Goal: Information Seeking & Learning: Find specific fact

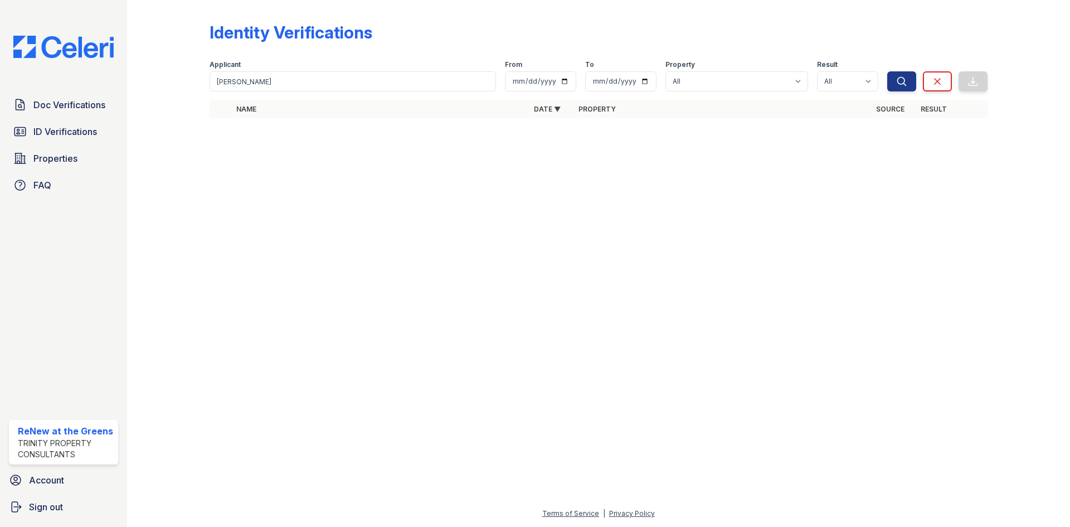
click at [84, 126] on span "ID Verifications" at bounding box center [65, 131] width 64 height 13
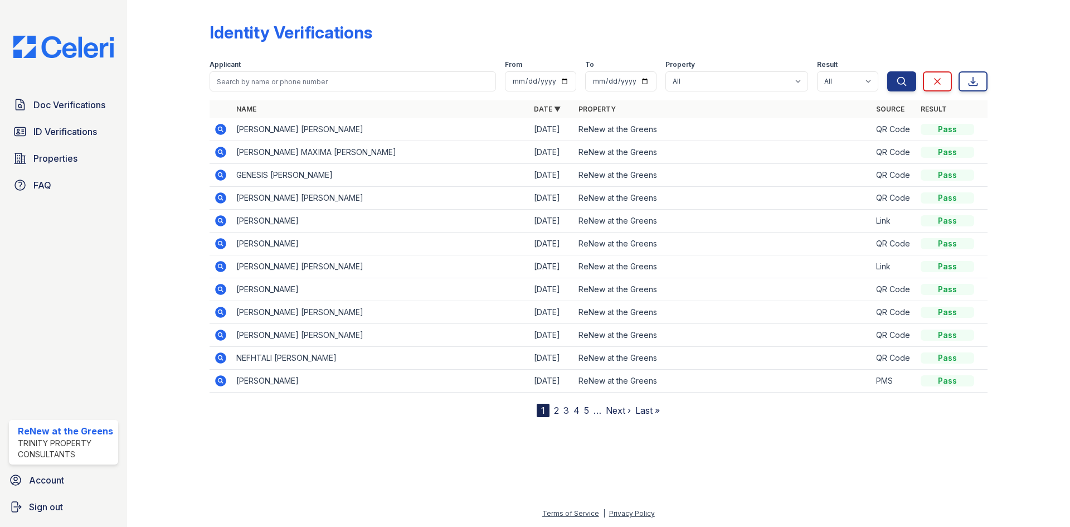
click at [153, 275] on div at bounding box center [177, 210] width 65 height 413
click at [222, 173] on icon at bounding box center [220, 174] width 11 height 11
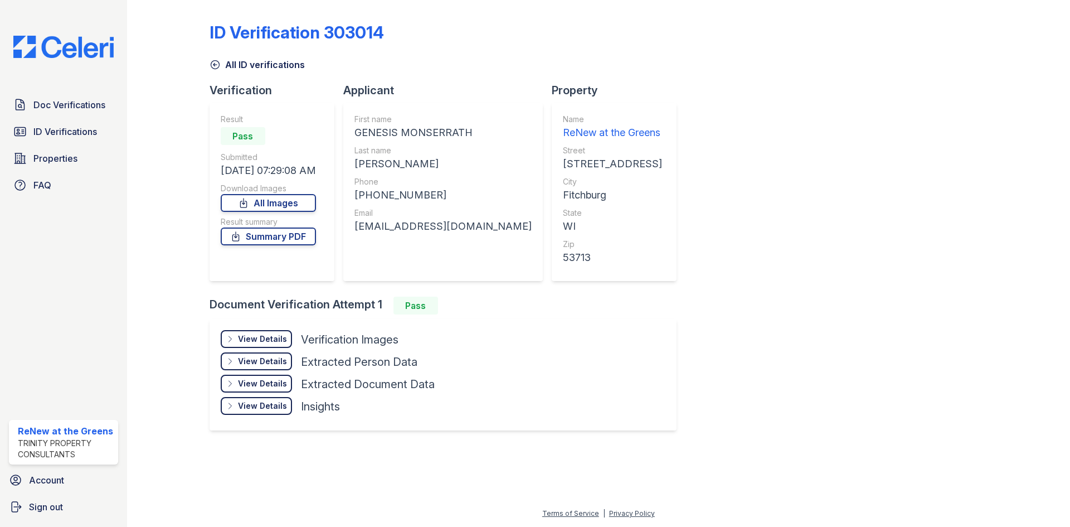
click at [274, 329] on div "View Details Details Hide Details Details Verification Images Document Front Op…" at bounding box center [443, 375] width 467 height 112
click at [275, 337] on div "View Details" at bounding box center [262, 338] width 49 height 11
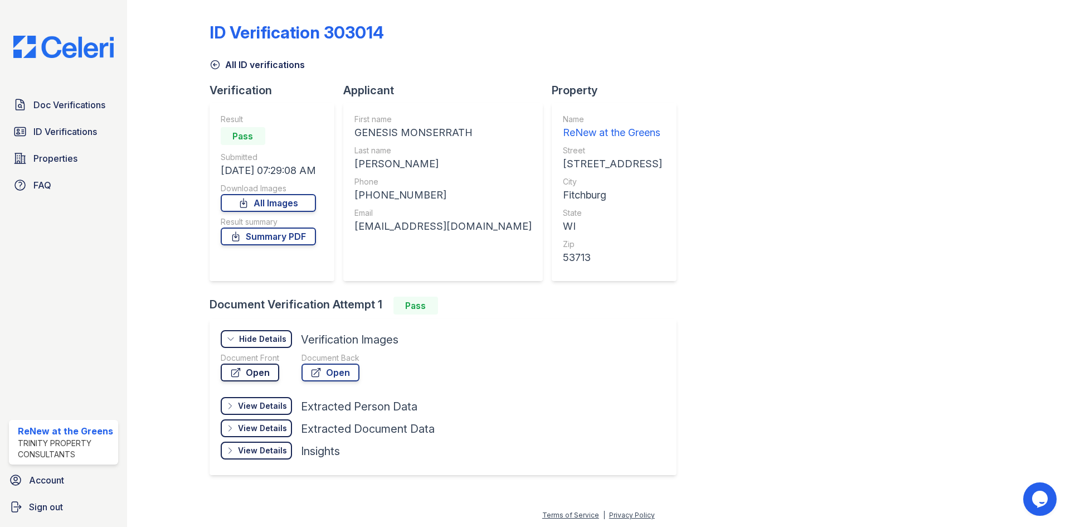
click at [270, 371] on link "Open" at bounding box center [250, 372] width 59 height 18
click at [377, 132] on div "GENESIS MONSERRATH" at bounding box center [443, 133] width 177 height 16
copy div "GENESIS"
click at [443, 130] on div "GENESIS MONSERRATH" at bounding box center [443, 133] width 177 height 16
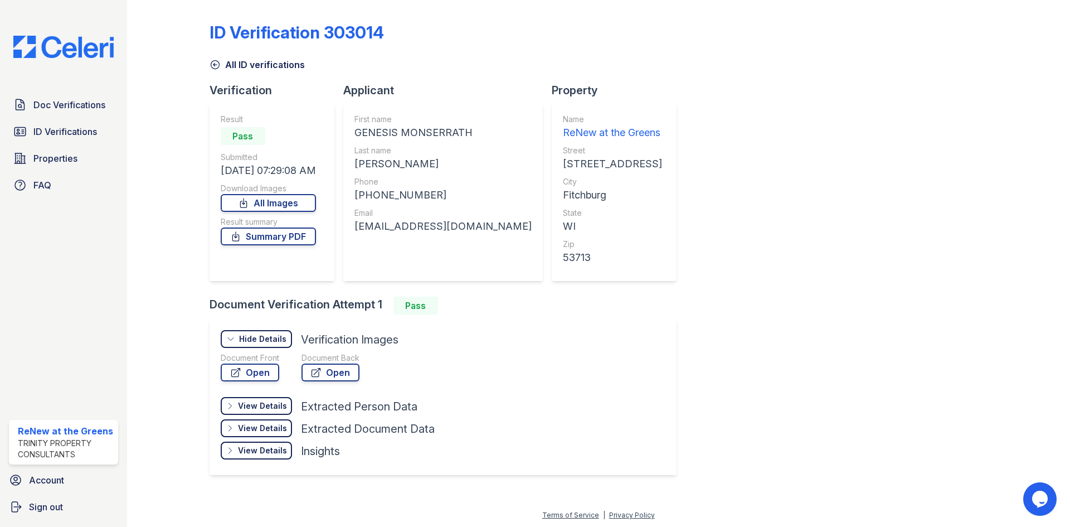
click at [443, 130] on div "GENESIS MONSERRATH" at bounding box center [443, 133] width 177 height 16
click at [372, 167] on div "ORTIZ CHUQUIRIMA" at bounding box center [443, 164] width 177 height 16
copy div "ORTIZ"
click at [449, 167] on div "ORTIZ CHUQUIRIMA" at bounding box center [443, 164] width 177 height 16
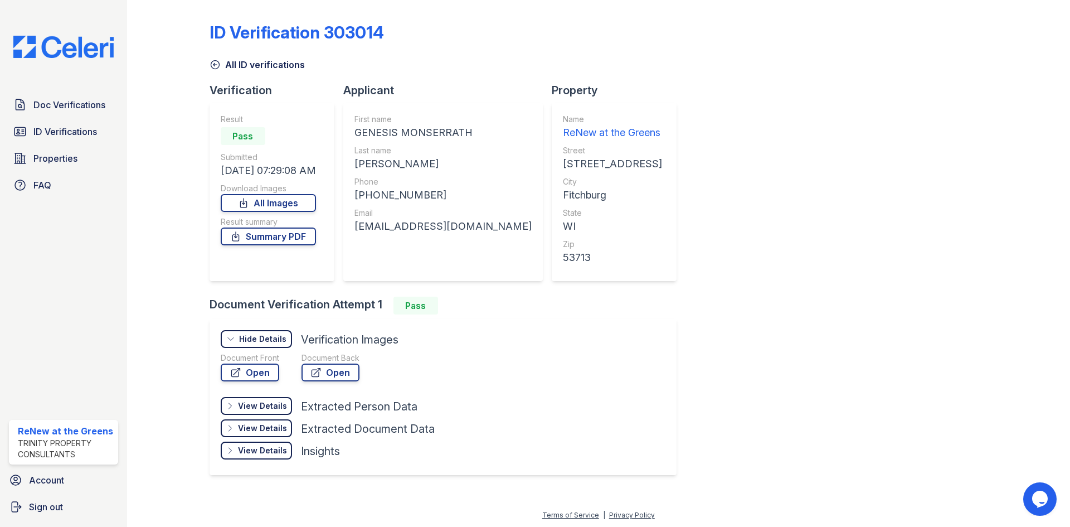
click at [449, 167] on div "ORTIZ CHUQUIRIMA" at bounding box center [443, 164] width 177 height 16
copy div "CHUQUIRIMA"
click at [460, 125] on div "GENESIS MONSERRATH" at bounding box center [443, 133] width 177 height 16
click at [460, 127] on div "GENESIS MONSERRATH" at bounding box center [443, 133] width 177 height 16
copy div "MONSERRATH"
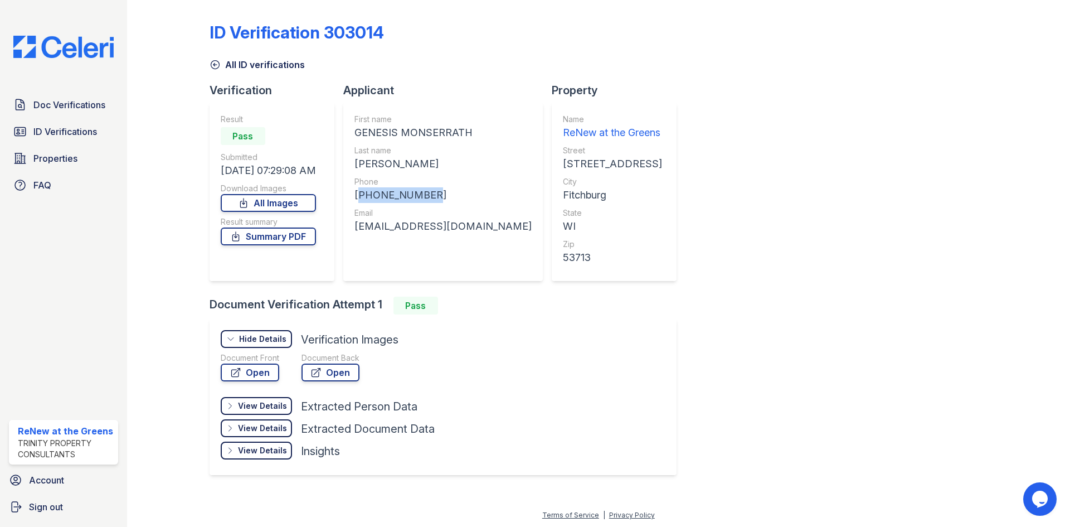
drag, startPoint x: 430, startPoint y: 196, endPoint x: 361, endPoint y: 196, distance: 69.1
click at [361, 196] on div "+16088679919" at bounding box center [443, 195] width 177 height 16
copy div "+16088679919"
click at [459, 227] on div "ortizgenesis927@gmail.com" at bounding box center [443, 227] width 177 height 16
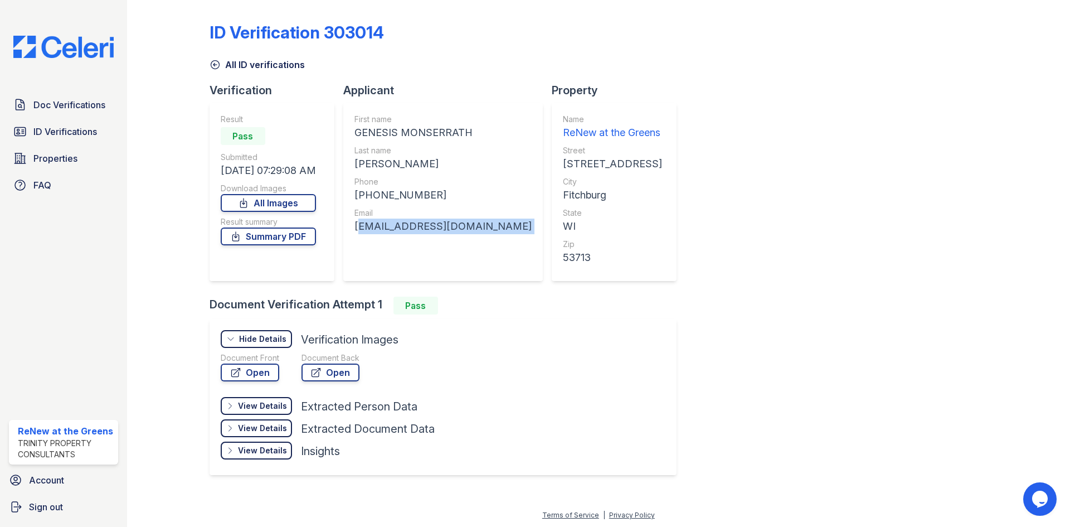
click at [459, 227] on div "ortizgenesis927@gmail.com" at bounding box center [443, 227] width 177 height 16
copy div "ortizgenesis927@gmail.com"
click at [224, 64] on link "All ID verifications" at bounding box center [257, 64] width 95 height 13
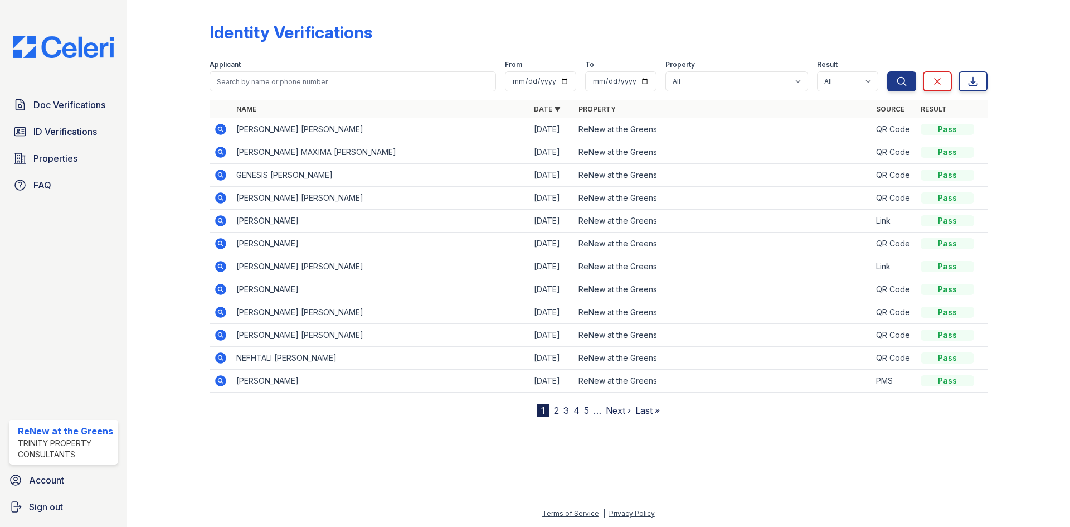
click at [219, 195] on icon at bounding box center [220, 197] width 11 height 11
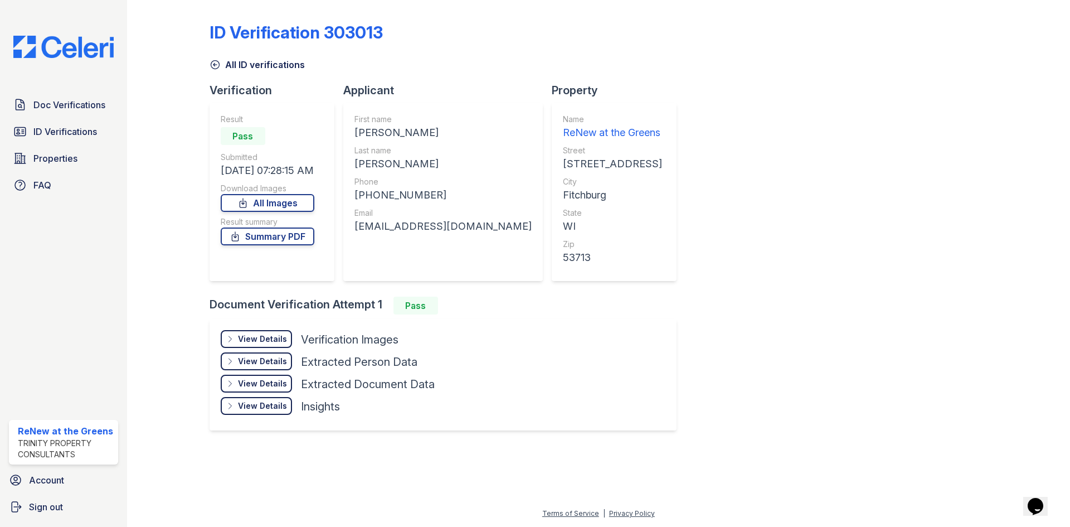
click at [381, 138] on div "MAURICIO GABRIEL" at bounding box center [443, 133] width 177 height 16
click at [382, 133] on div "MAURICIO GABRIEL" at bounding box center [443, 133] width 177 height 16
click at [382, 133] on div "[PERSON_NAME]" at bounding box center [443, 133] width 177 height 16
copy div "MAURICIO"
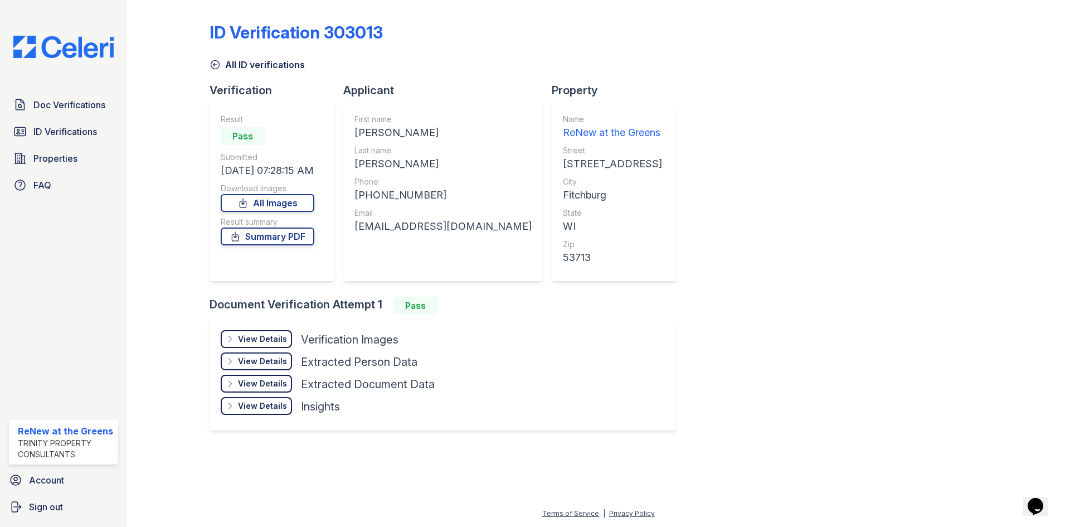
click at [423, 136] on div "[PERSON_NAME]" at bounding box center [443, 133] width 177 height 16
click at [389, 155] on div "Last name" at bounding box center [443, 150] width 177 height 11
click at [387, 160] on div "[PERSON_NAME]" at bounding box center [443, 164] width 177 height 16
copy div "ARANDA"
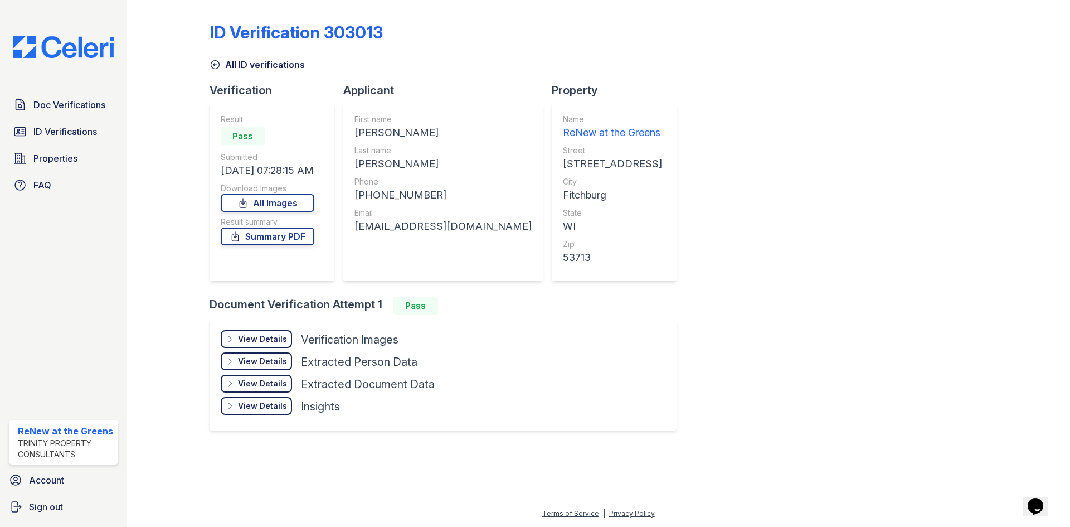
click at [416, 157] on div "[PERSON_NAME]" at bounding box center [443, 164] width 177 height 16
copy div "PINO"
click at [435, 133] on div "[PERSON_NAME]" at bounding box center [443, 133] width 177 height 16
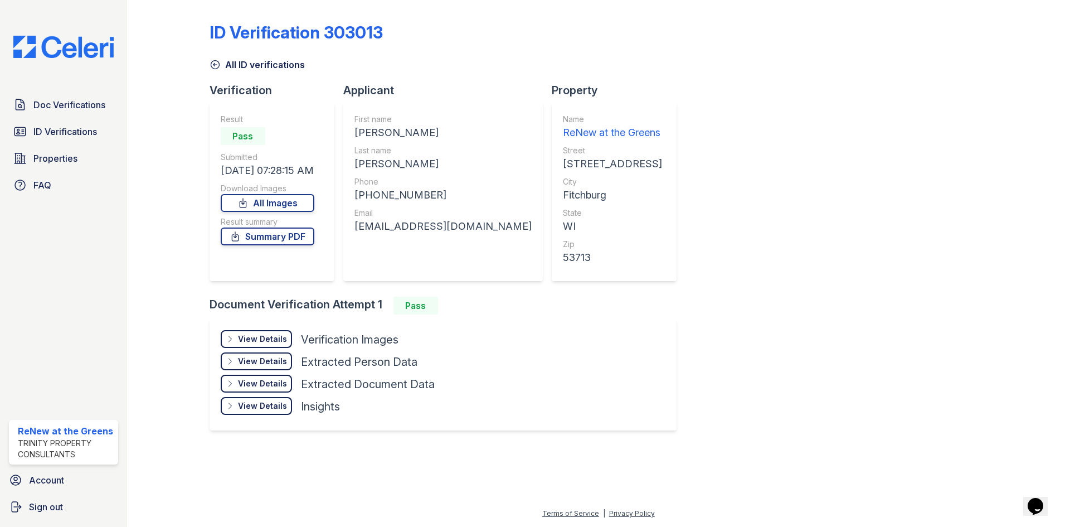
copy div "GABRIEL"
click at [289, 346] on div "View Details Details" at bounding box center [256, 339] width 71 height 18
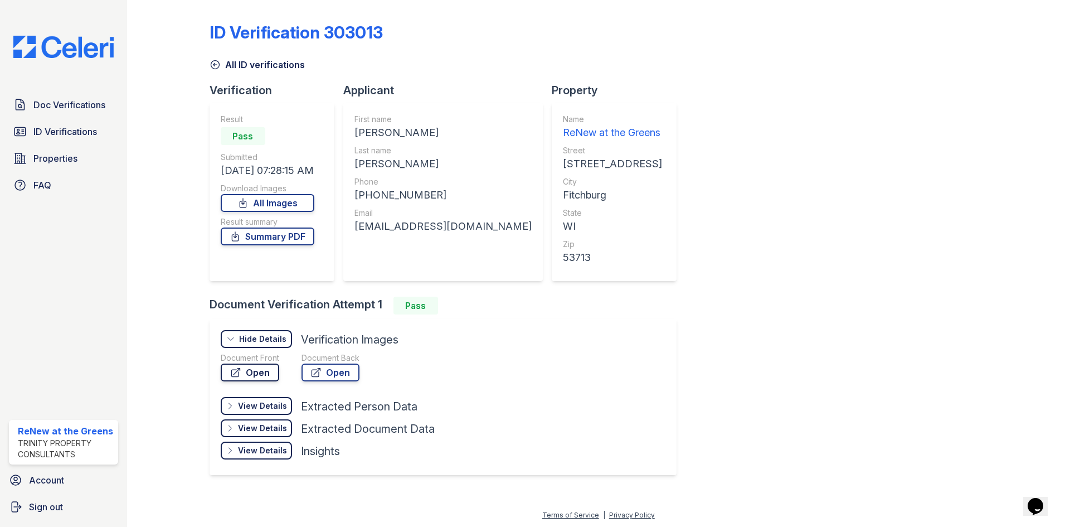
click at [264, 375] on link "Open" at bounding box center [250, 372] width 59 height 18
click at [419, 222] on div "Email arandamauriciopino@gmail.com" at bounding box center [443, 220] width 177 height 27
click at [419, 222] on div "[EMAIL_ADDRESS][DOMAIN_NAME]" at bounding box center [443, 227] width 177 height 16
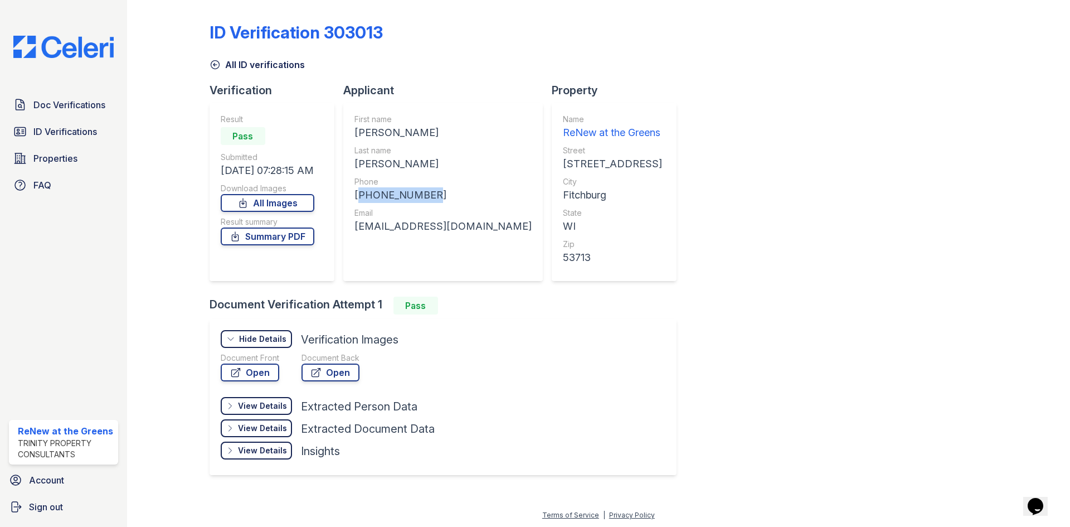
drag, startPoint x: 427, startPoint y: 195, endPoint x: 355, endPoint y: 200, distance: 72.1
click at [355, 200] on div "[PHONE_NUMBER]" at bounding box center [443, 195] width 177 height 16
copy div "[PHONE_NUMBER]"
click at [280, 62] on link "All ID verifications" at bounding box center [257, 64] width 95 height 13
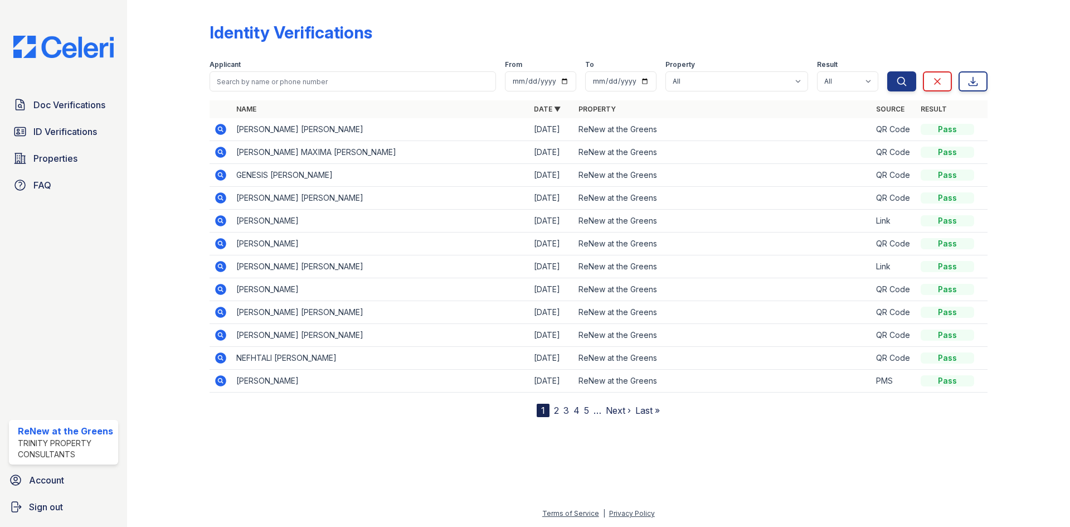
click at [219, 175] on icon at bounding box center [220, 174] width 3 height 3
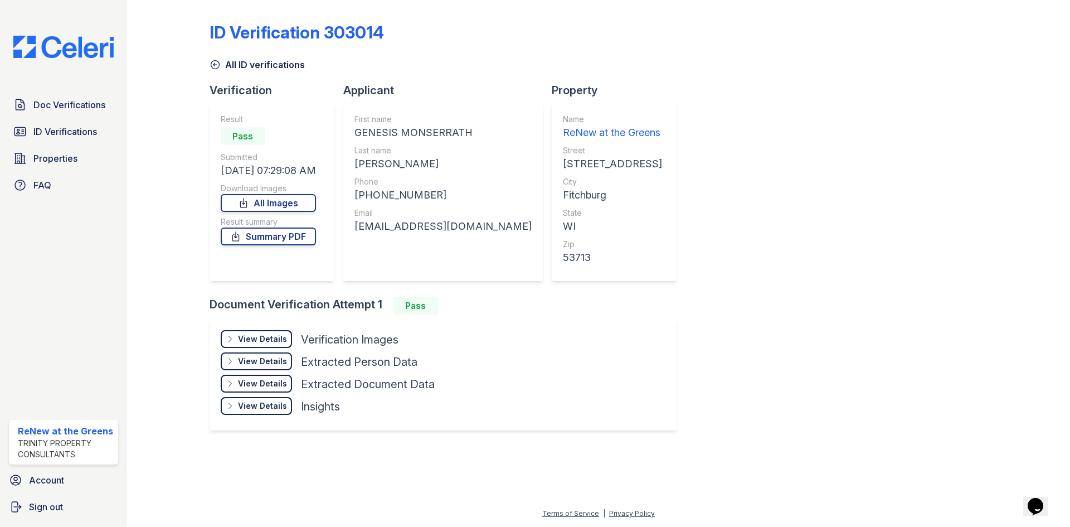
click at [263, 347] on div "View Details Details" at bounding box center [256, 339] width 71 height 18
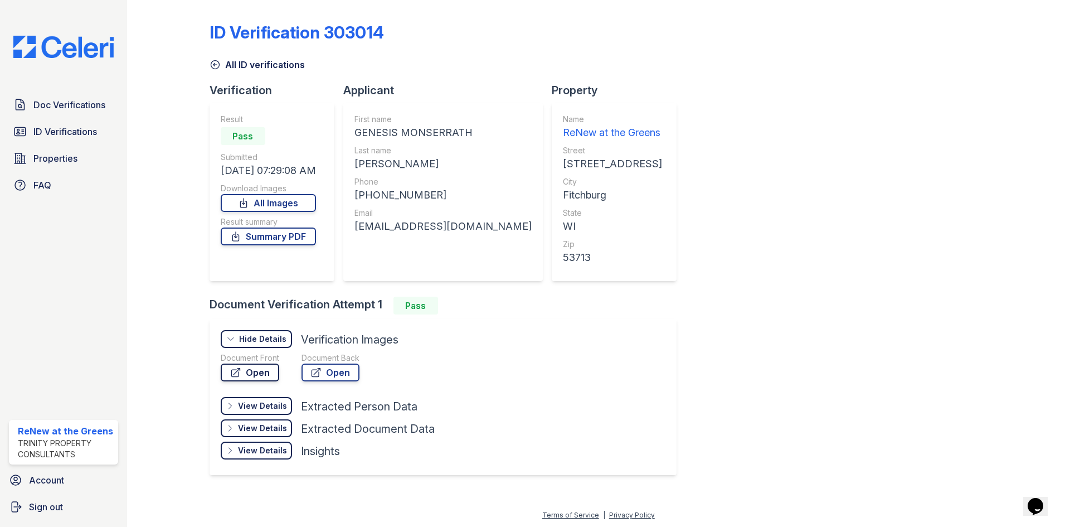
click at [260, 374] on link "Open" at bounding box center [250, 372] width 59 height 18
click at [435, 127] on div "GENESIS MONSERRATH" at bounding box center [443, 133] width 177 height 16
copy div "MONSERRATH"
click at [283, 69] on link "All ID verifications" at bounding box center [257, 64] width 95 height 13
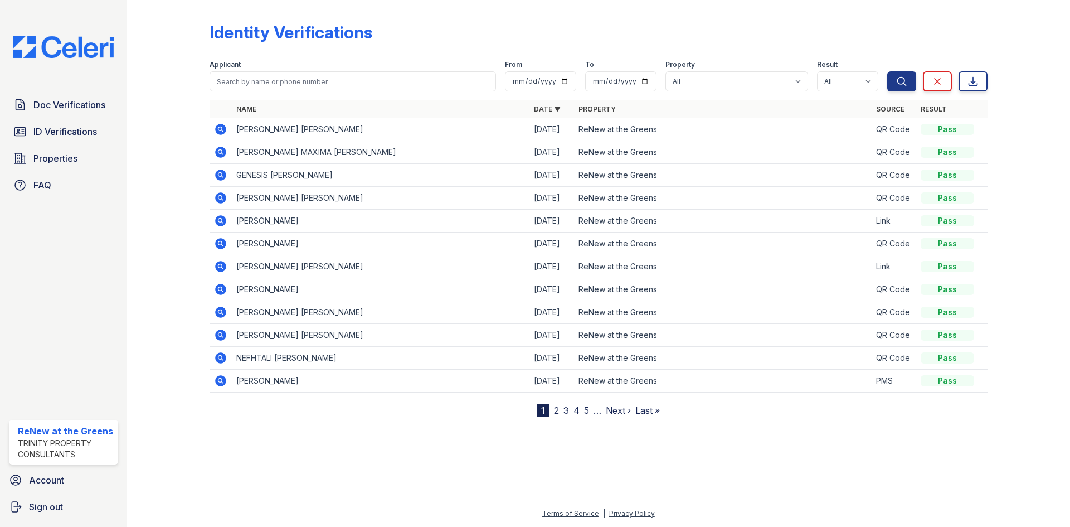
click at [224, 199] on icon at bounding box center [220, 197] width 11 height 11
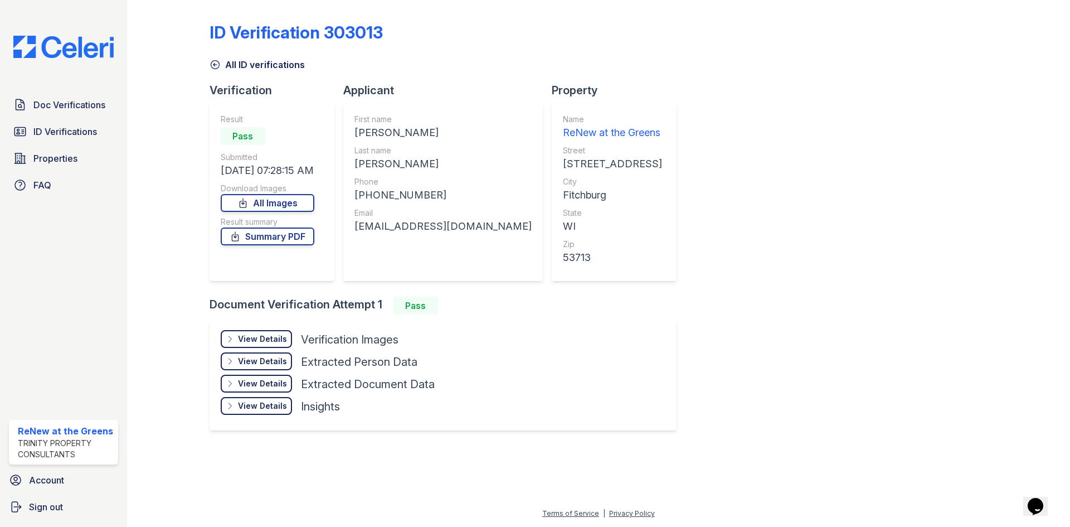
click at [275, 336] on div "View Details" at bounding box center [262, 338] width 49 height 11
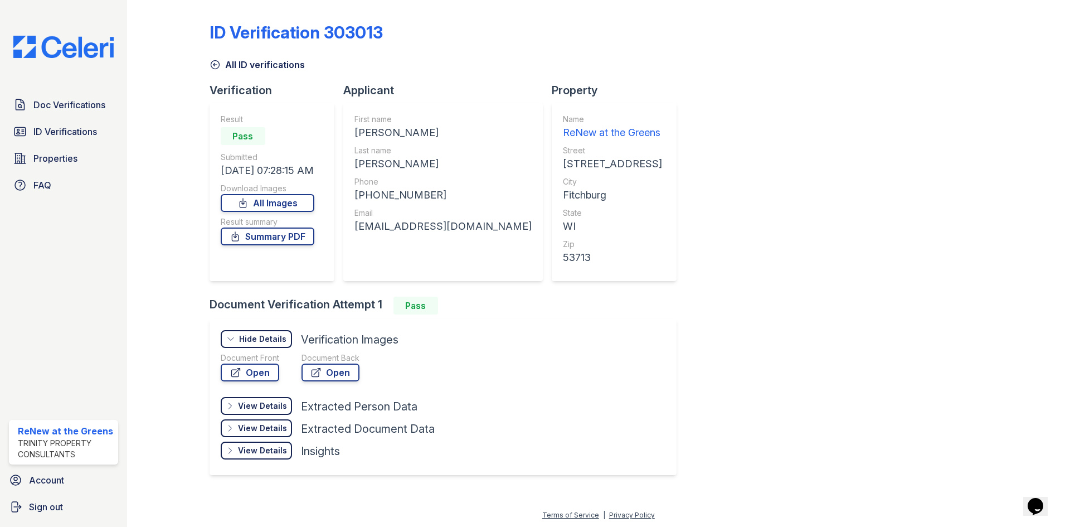
click at [248, 361] on div "Document Front" at bounding box center [250, 357] width 59 height 11
click at [252, 367] on link "Open" at bounding box center [250, 372] width 59 height 18
